Goal: Task Accomplishment & Management: Use online tool/utility

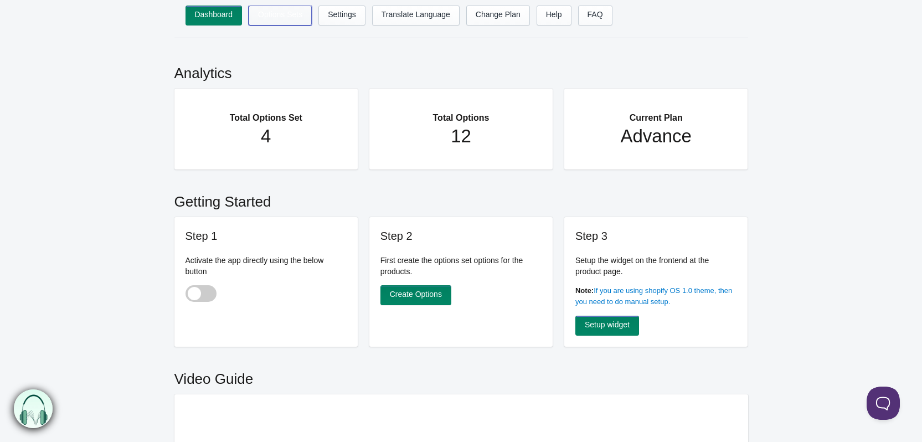
click at [275, 13] on link "Options Sets" at bounding box center [280, 16] width 63 height 20
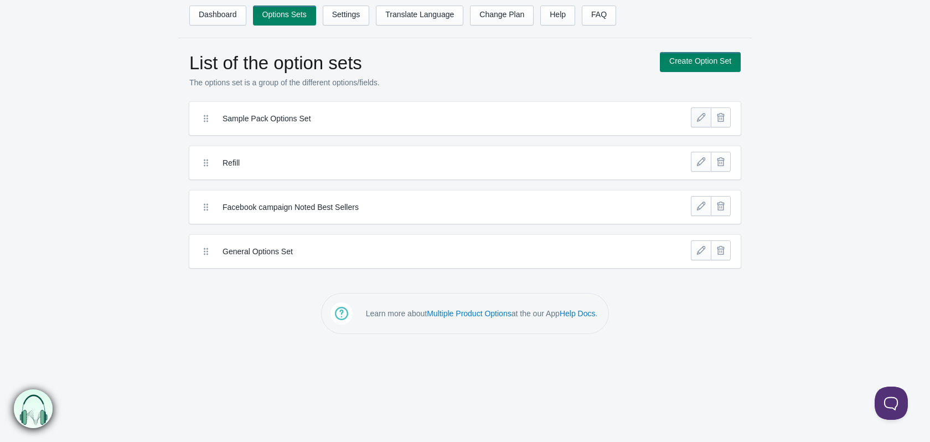
click at [700, 120] on link at bounding box center [701, 117] width 20 height 20
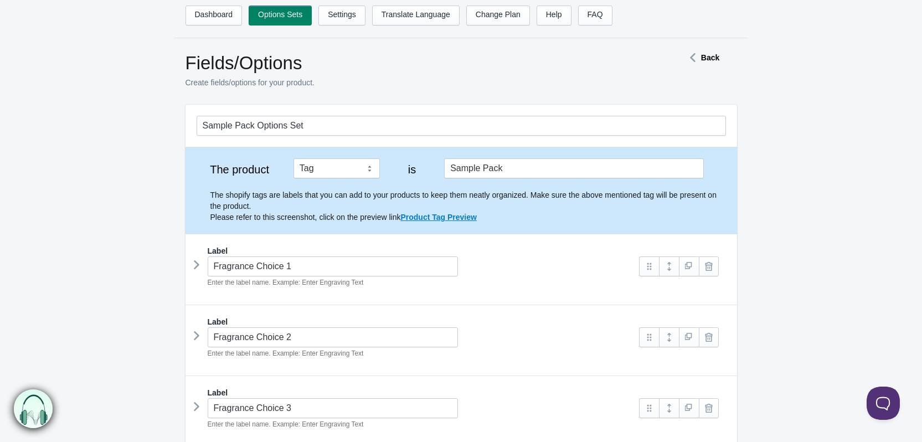
click at [708, 60] on strong "Back" at bounding box center [710, 57] width 18 height 9
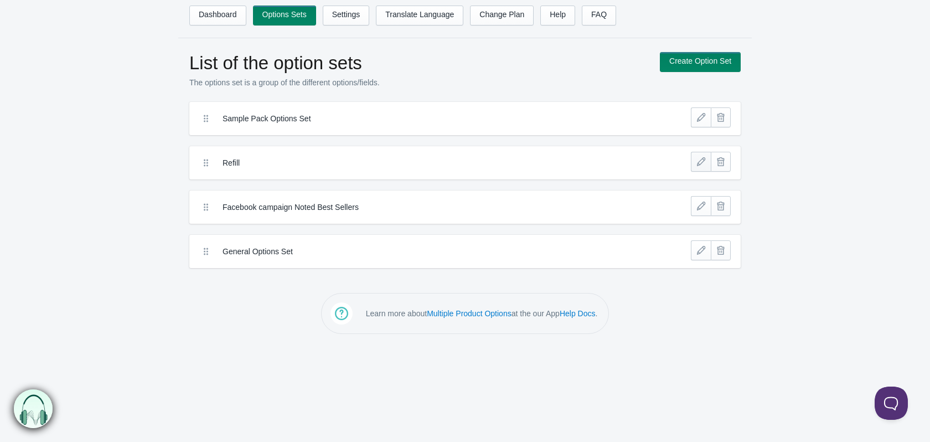
click at [702, 161] on link at bounding box center [701, 162] width 20 height 20
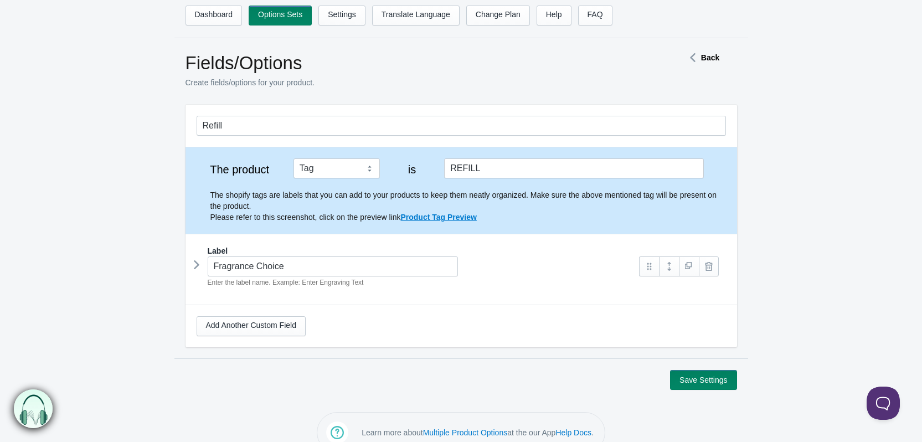
click at [197, 262] on icon at bounding box center [197, 264] width 0 height 17
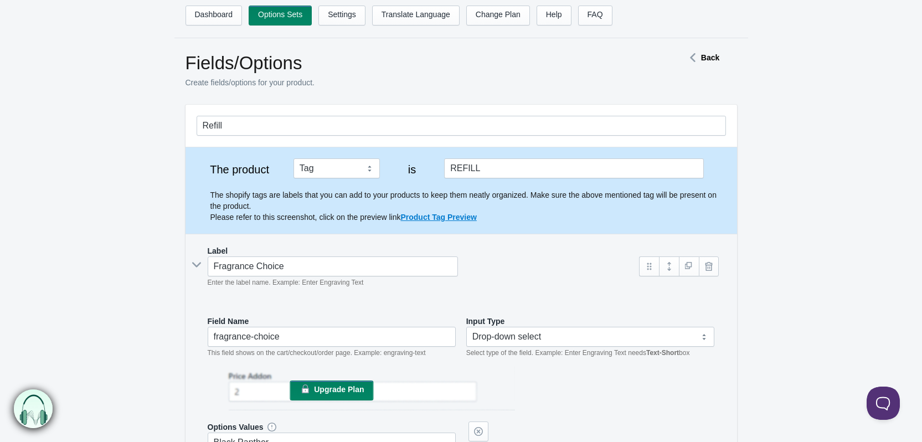
click at [195, 265] on icon at bounding box center [196, 265] width 17 height 0
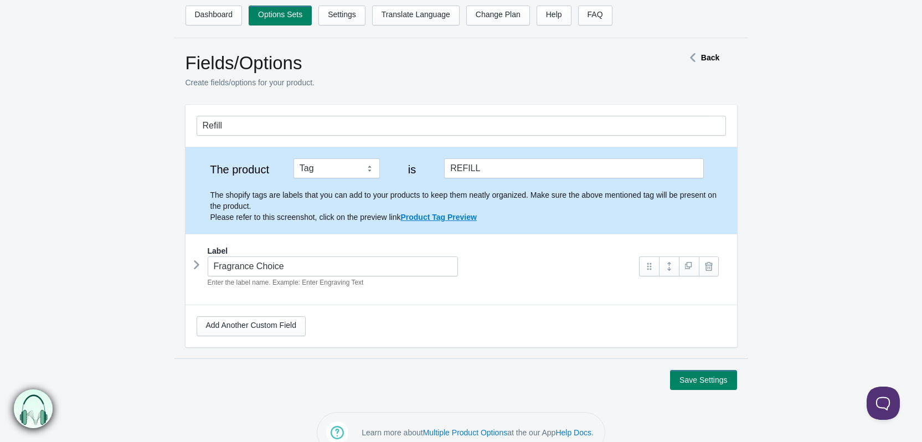
click at [704, 56] on strong "Back" at bounding box center [710, 57] width 18 height 9
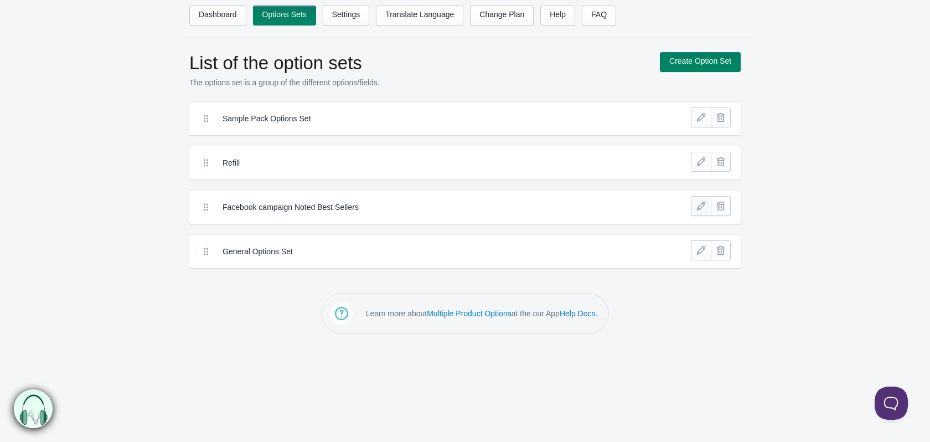
click at [695, 208] on link at bounding box center [701, 206] width 20 height 20
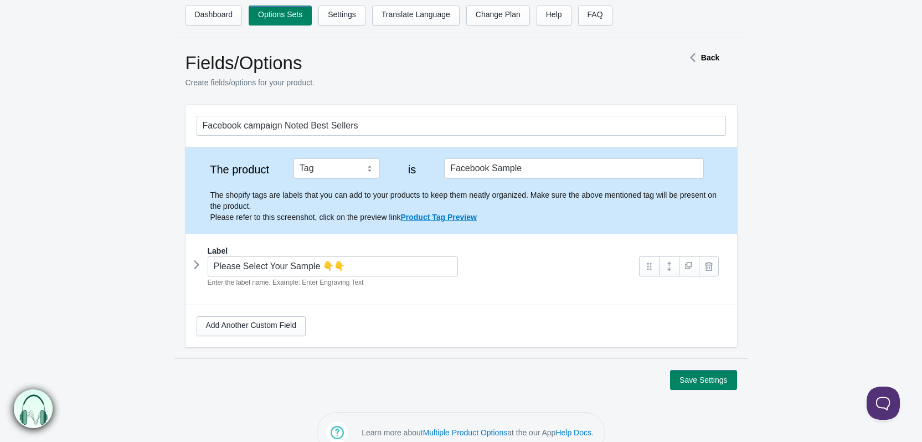
click at [197, 266] on icon at bounding box center [197, 264] width 0 height 17
